Goal: Task Accomplishment & Management: Manage account settings

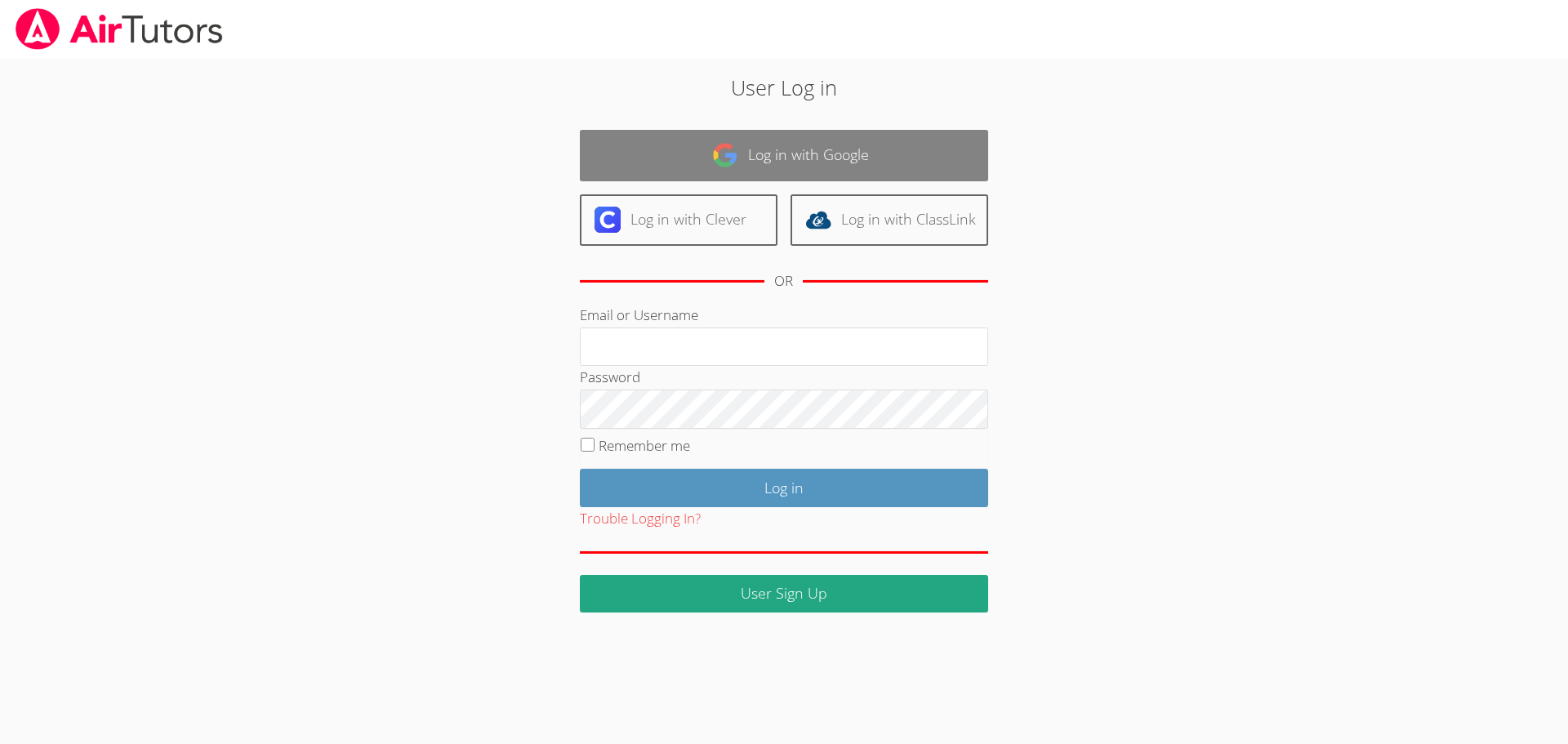
type input "[EMAIL_ADDRESS][DOMAIN_NAME]"
click at [734, 173] on link "Log in with Google" at bounding box center [784, 155] width 409 height 51
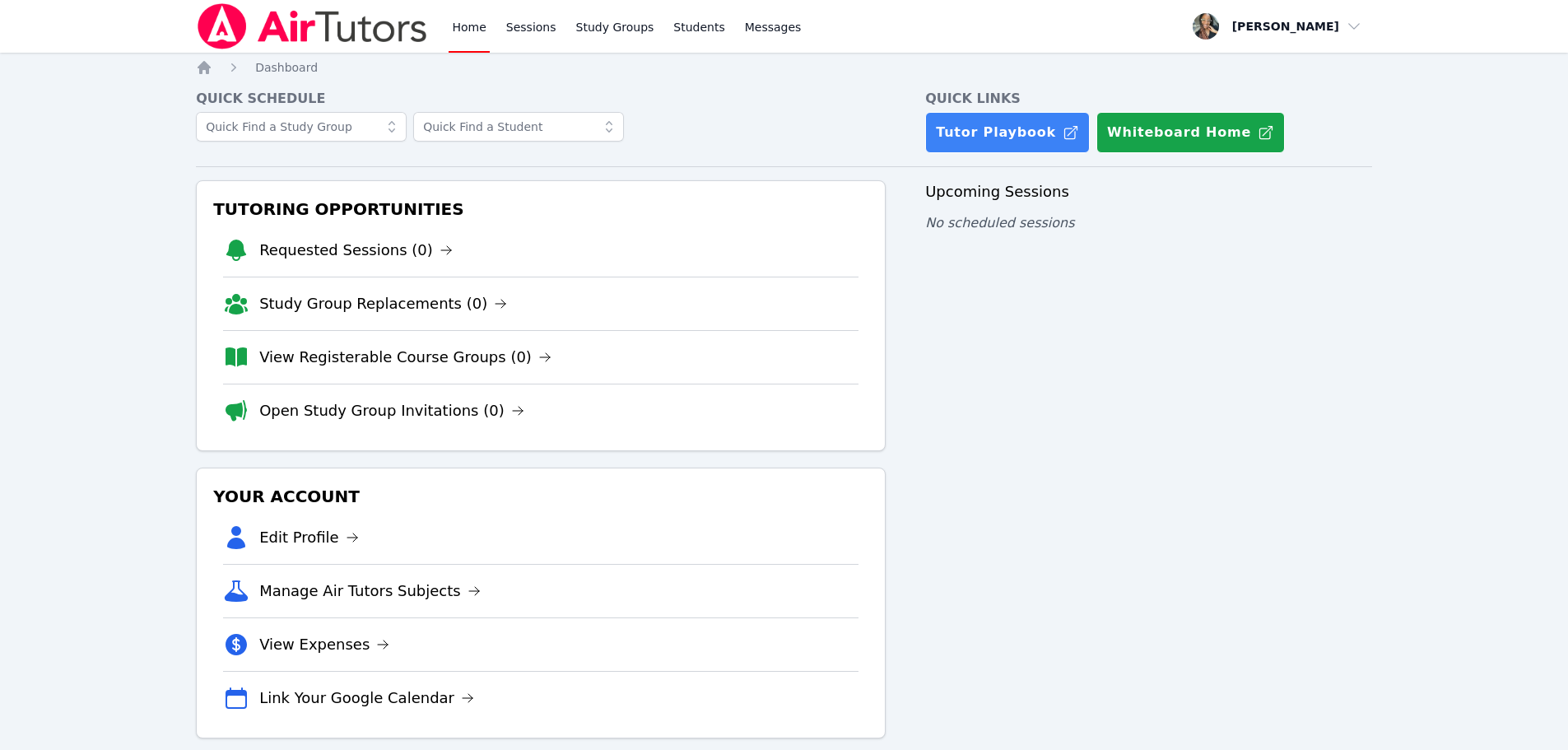
scroll to position [21, 0]
